Goal: Find specific page/section: Find specific page/section

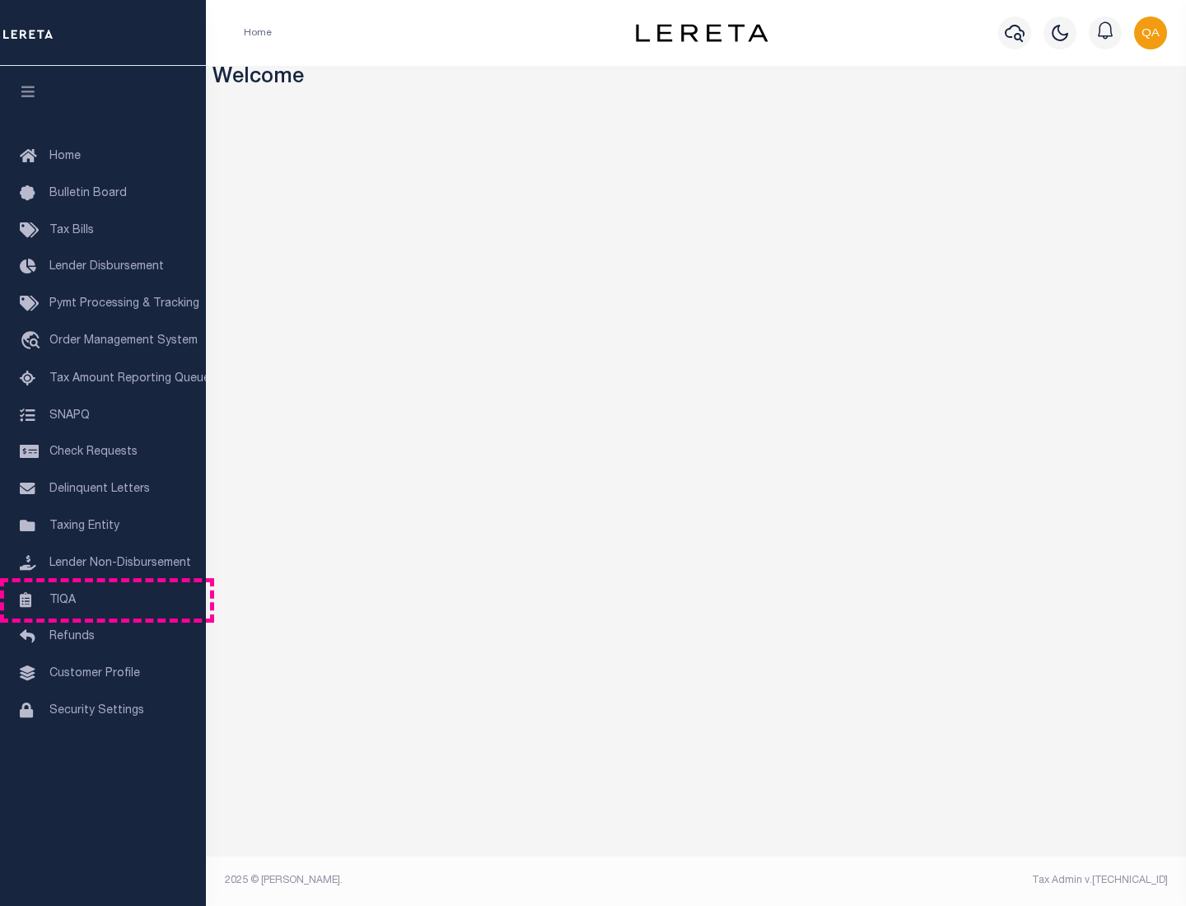
click at [103, 600] on link "TIQA" at bounding box center [103, 600] width 206 height 37
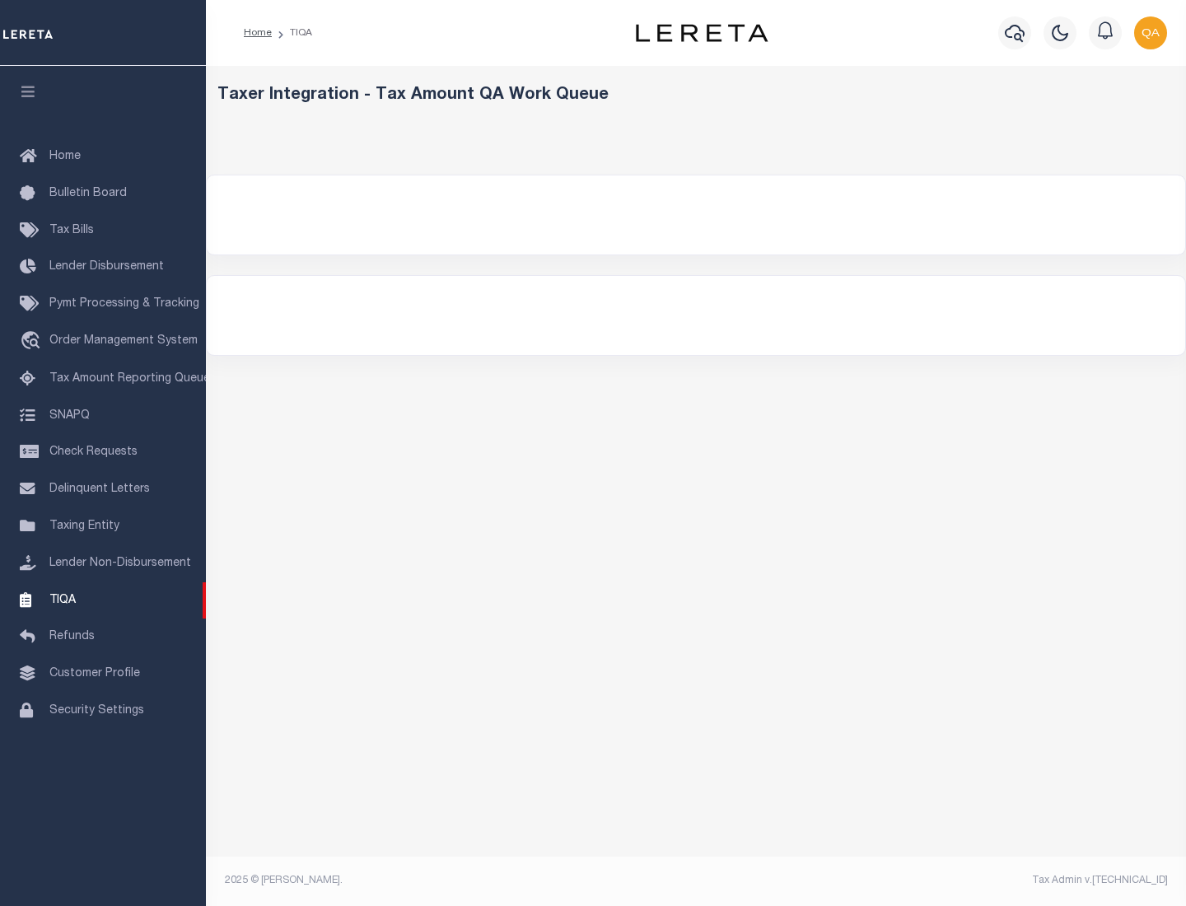
select select "200"
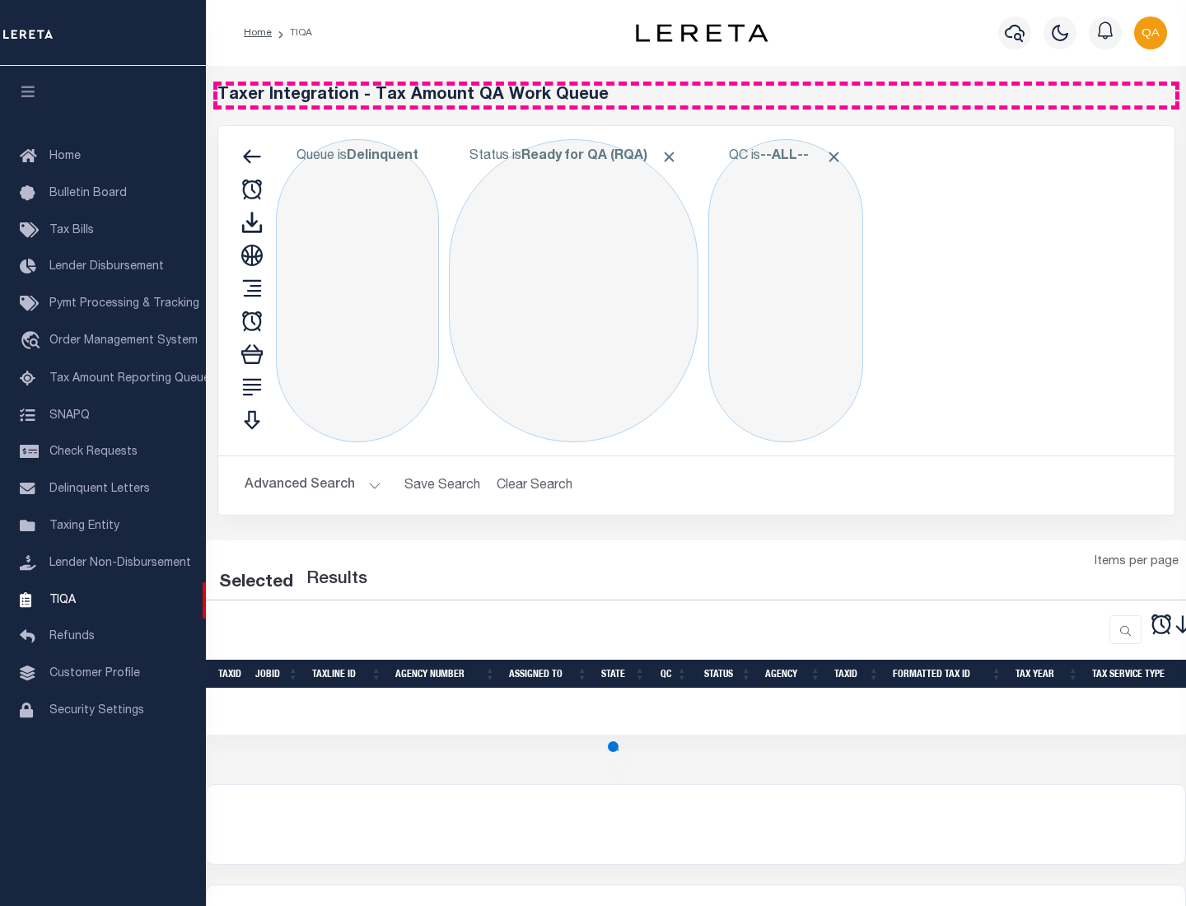
select select "200"
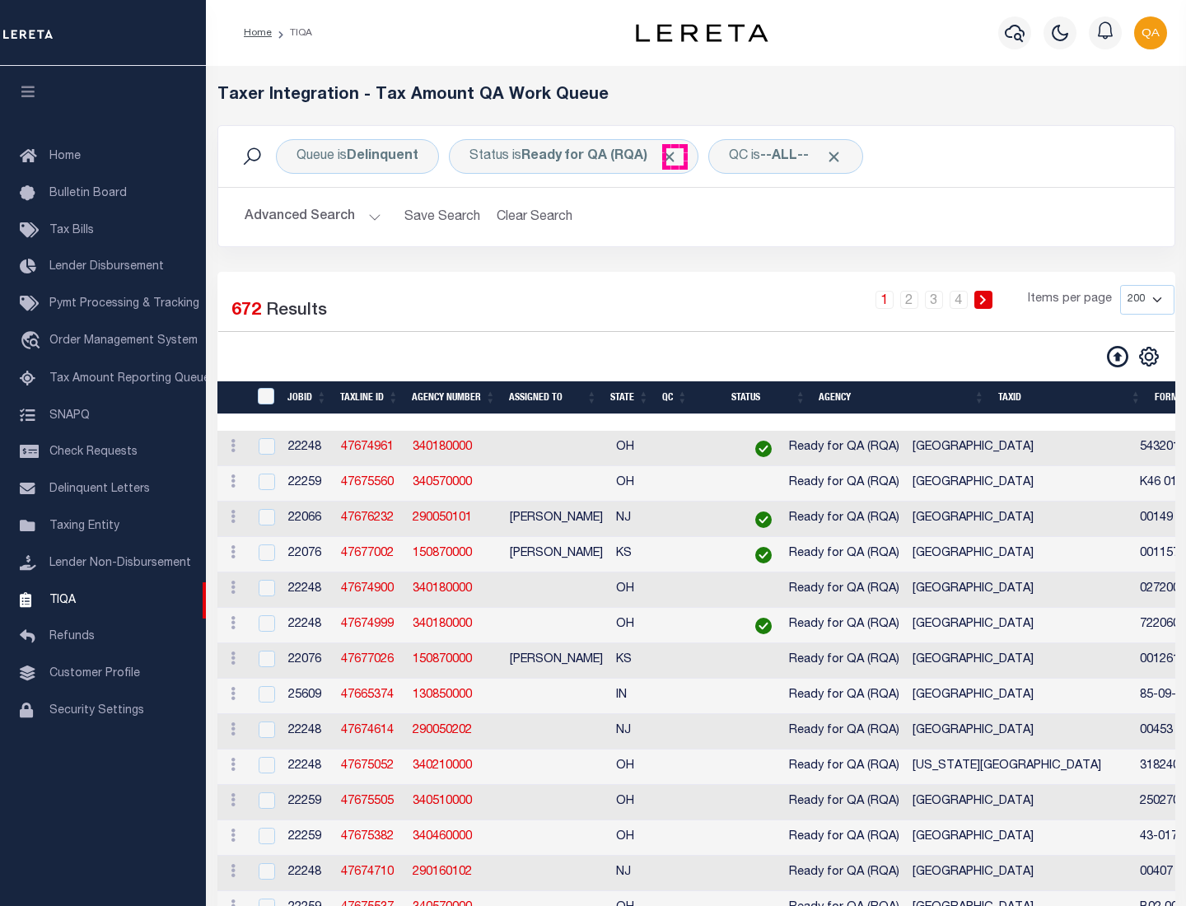
click at [675, 157] on span "Click to Remove" at bounding box center [669, 156] width 17 height 17
